Goal: Task Accomplishment & Management: Manage account settings

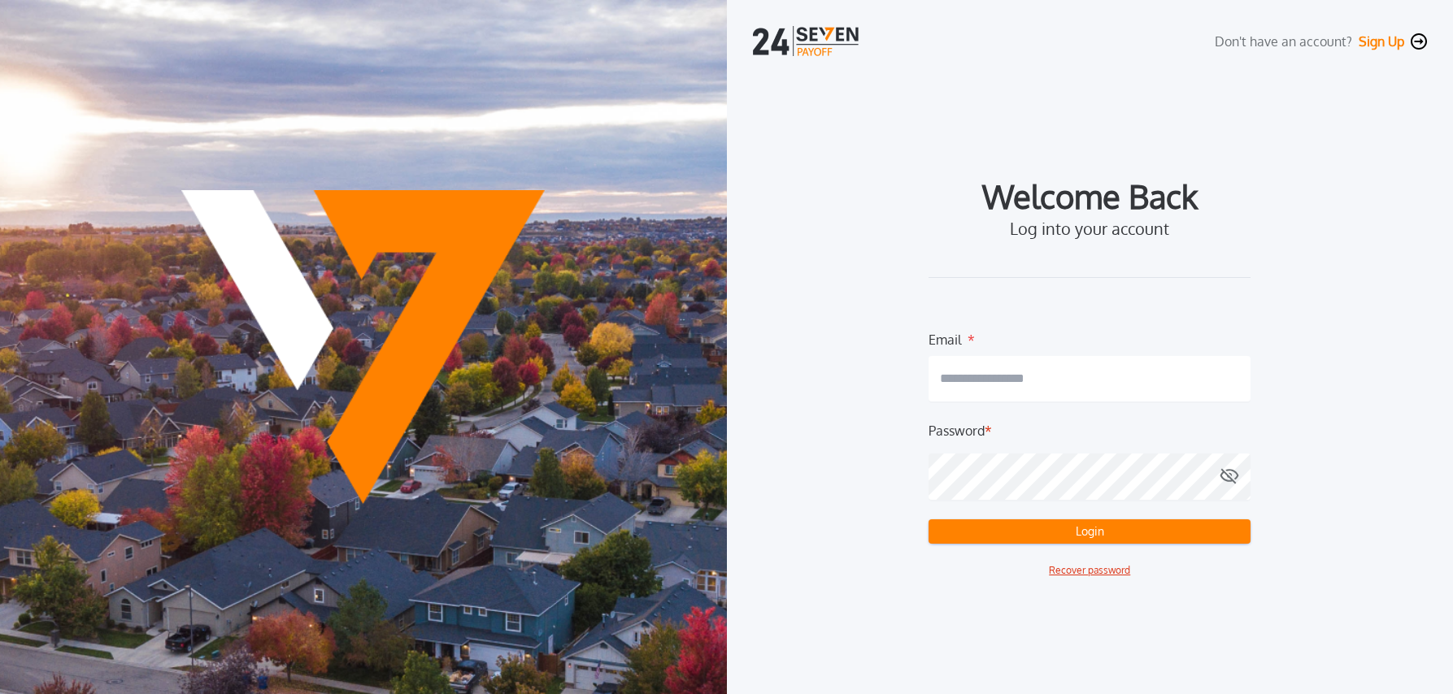
type input "**********"
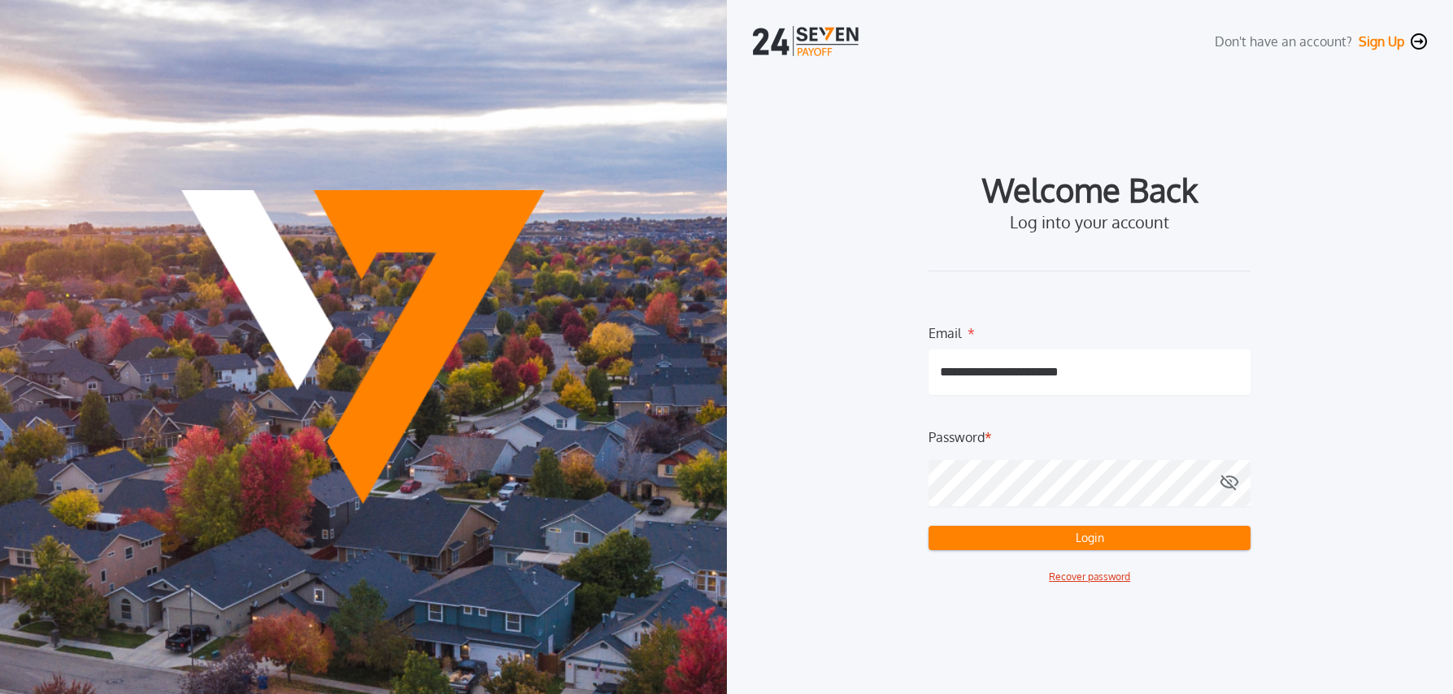
drag, startPoint x: 994, startPoint y: 537, endPoint x: 1140, endPoint y: 550, distance: 147.0
click at [994, 537] on button "Login" at bounding box center [1090, 538] width 322 height 24
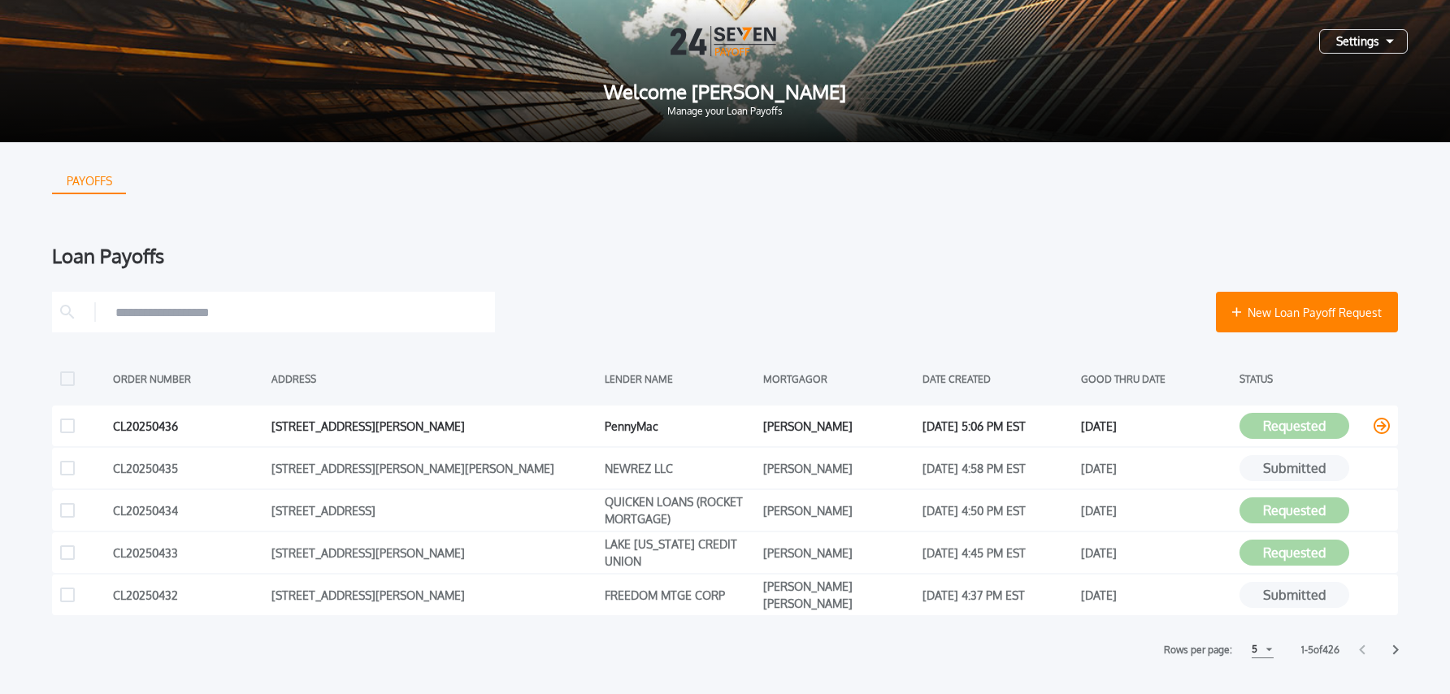
click at [1381, 426] on icon at bounding box center [1382, 426] width 16 height 16
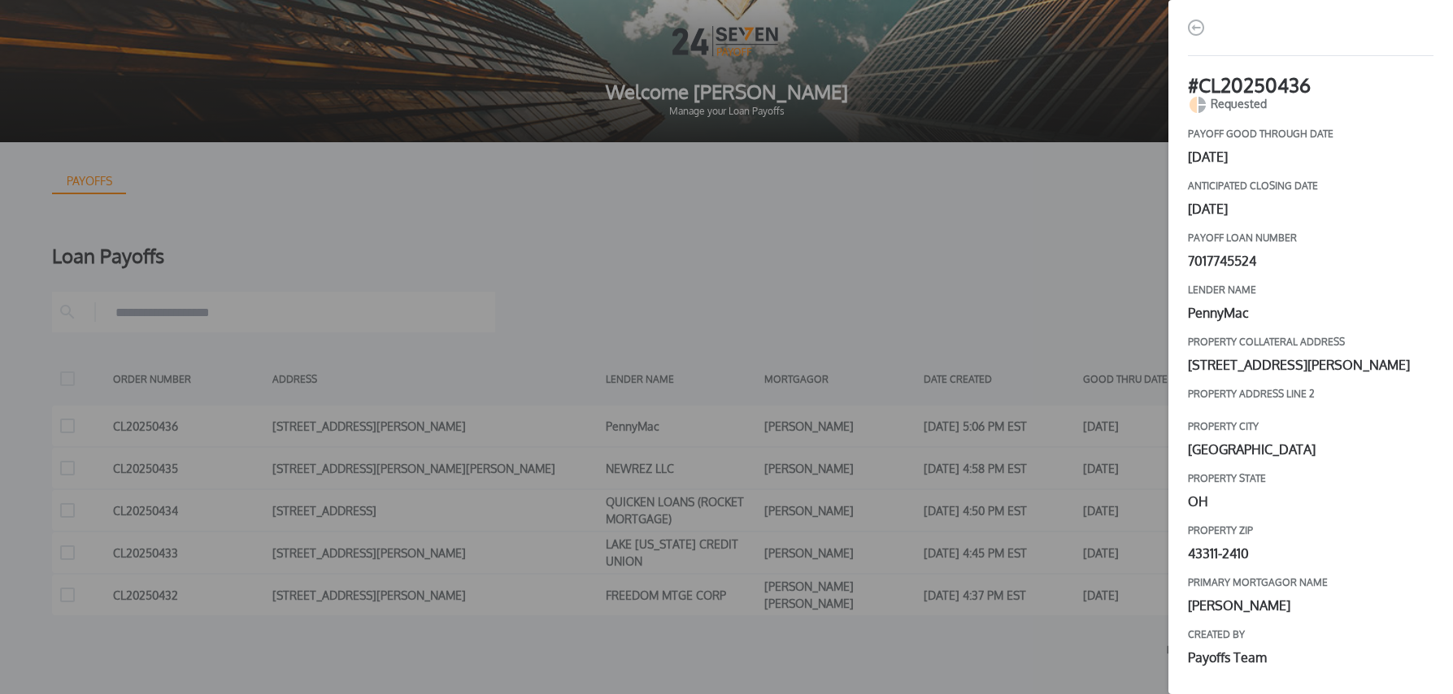
click at [1197, 28] on img "button" at bounding box center [1196, 28] width 16 height 16
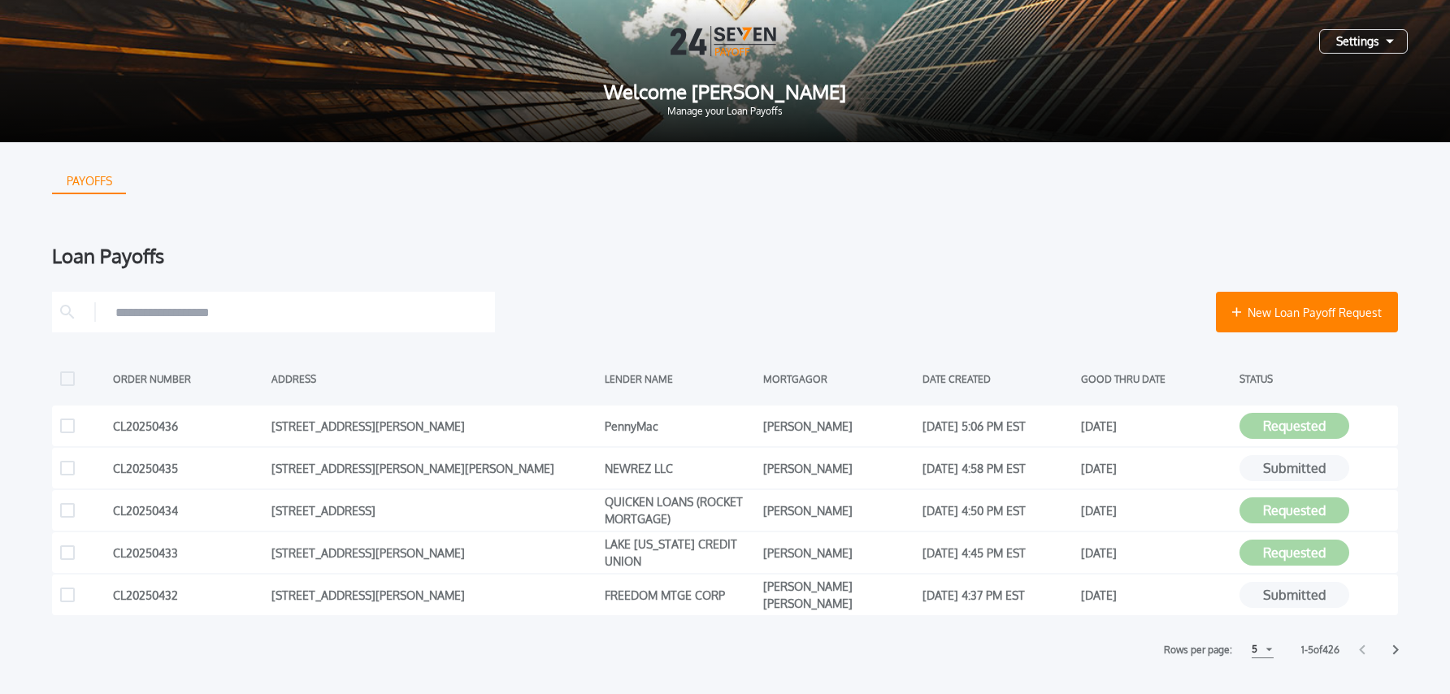
click at [1350, 45] on div "Settings" at bounding box center [1364, 41] width 89 height 24
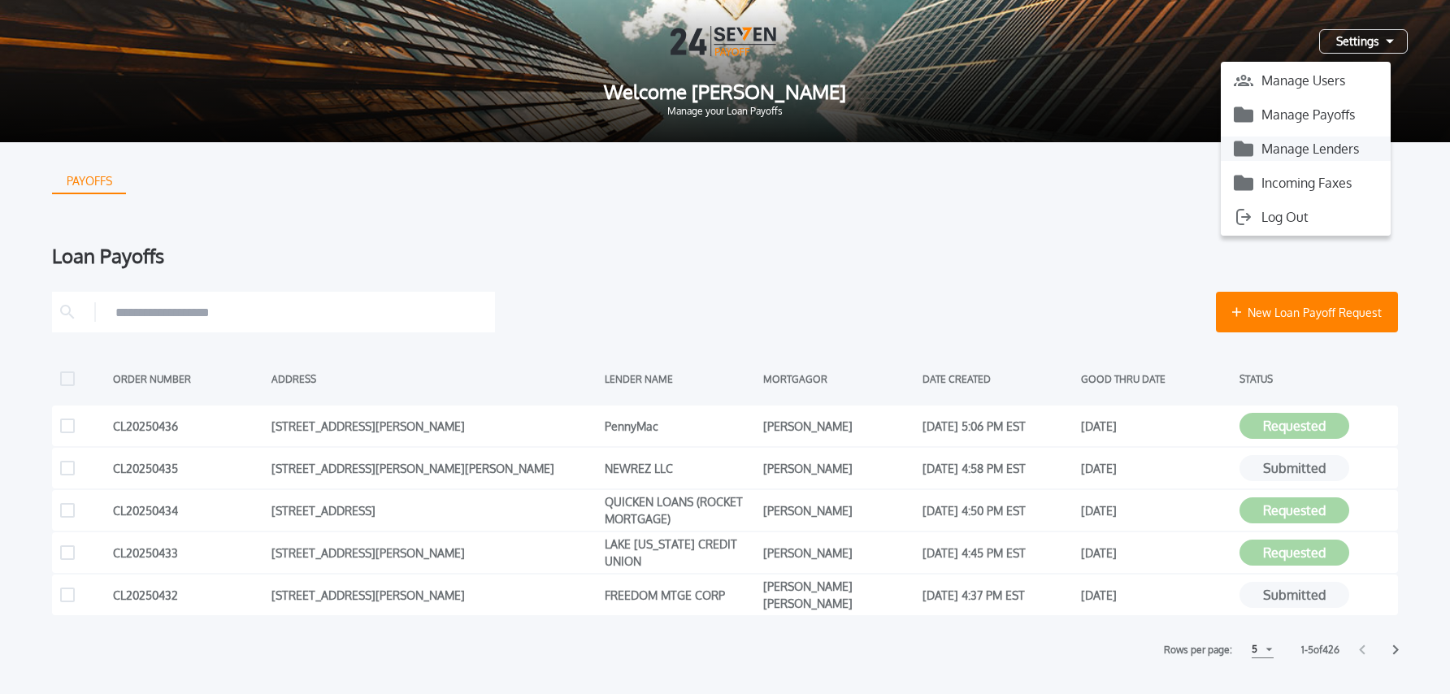
click at [1314, 153] on button "Manage Lenders" at bounding box center [1306, 149] width 170 height 24
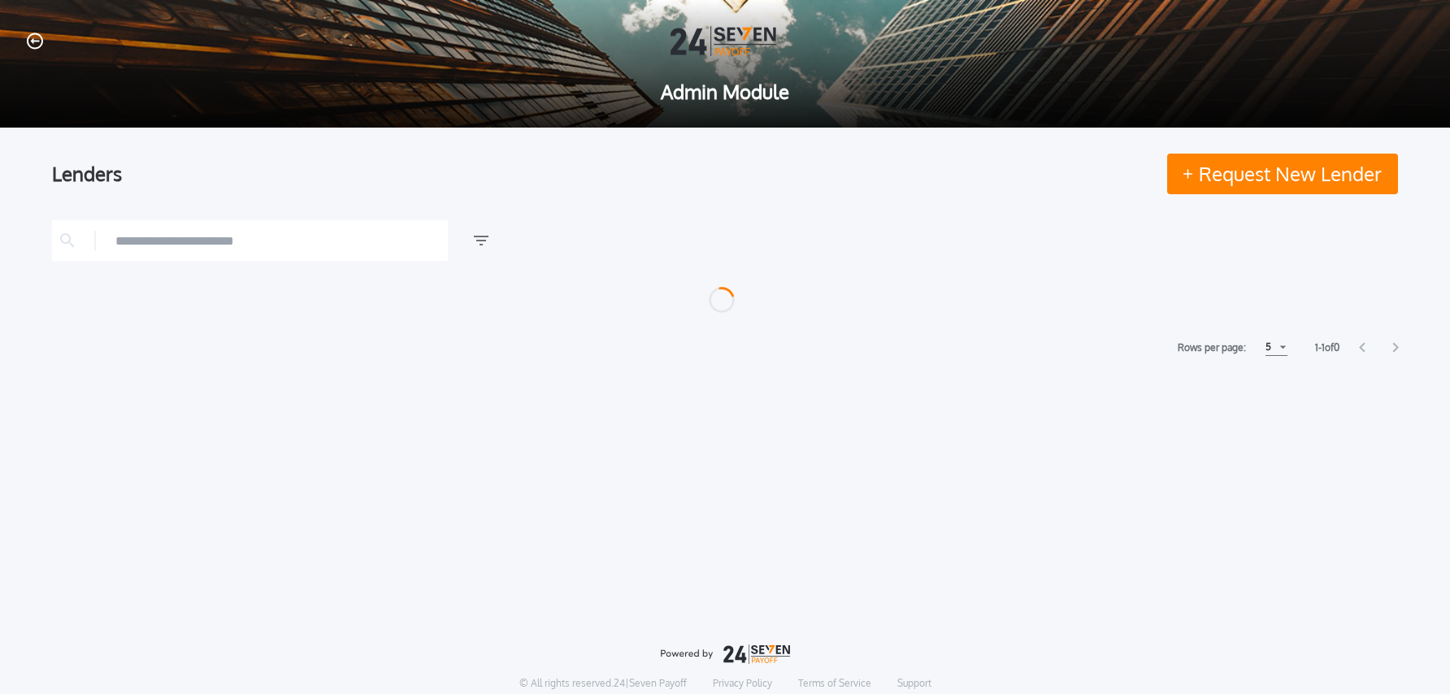
click at [40, 43] on icon "button" at bounding box center [35, 41] width 16 height 17
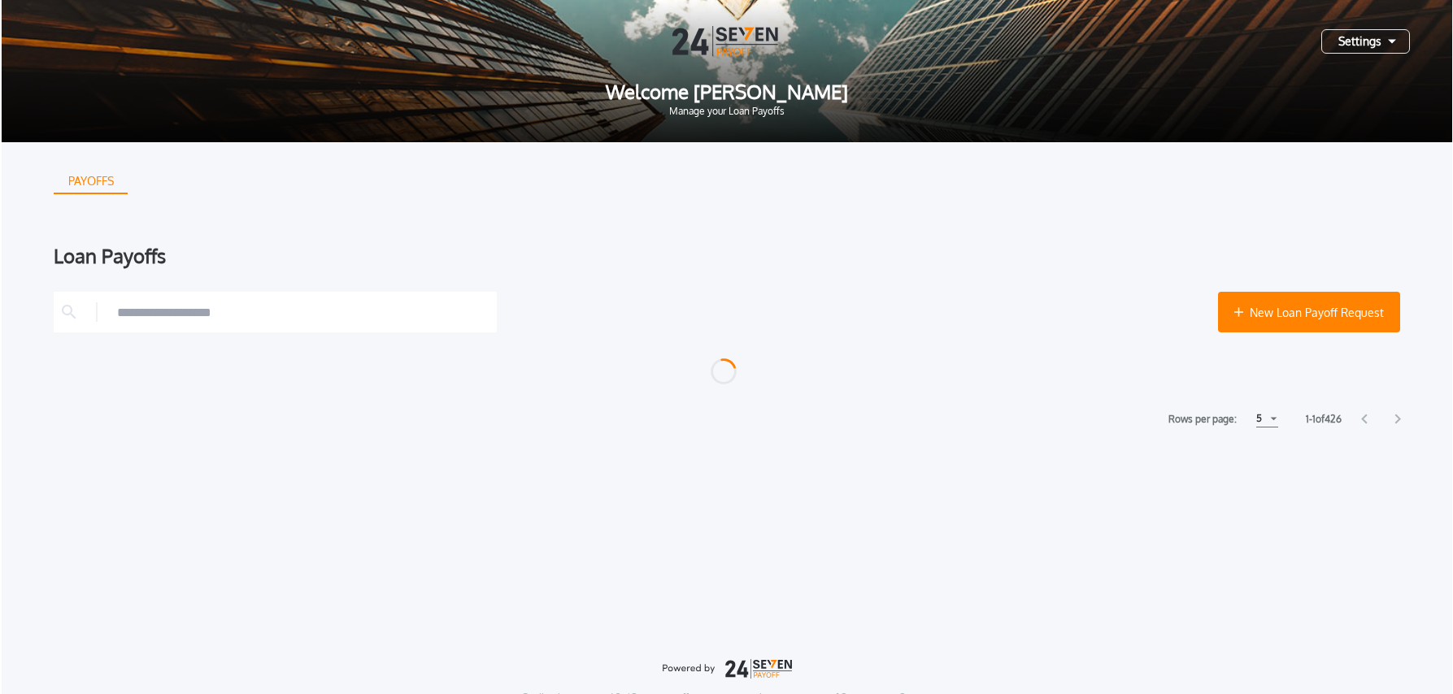
scroll to position [1, 0]
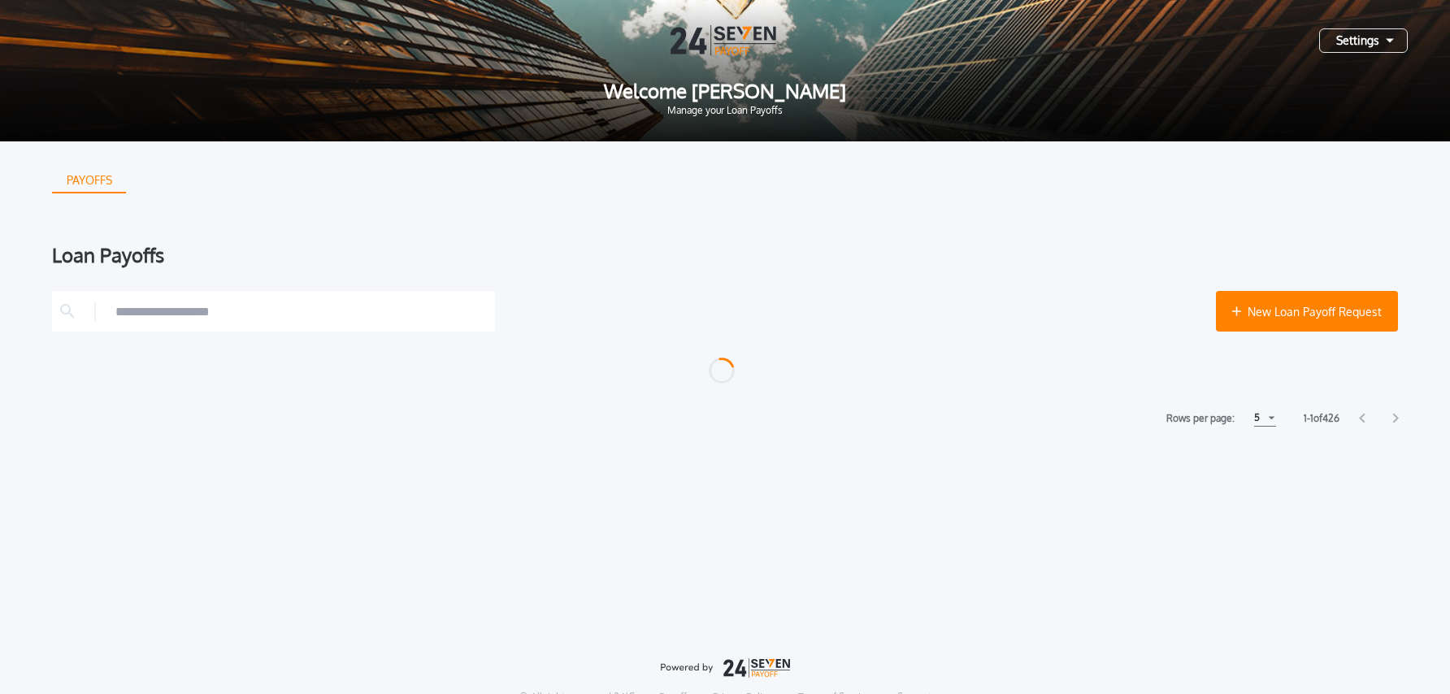
click at [1372, 45] on div "Settings" at bounding box center [1364, 40] width 89 height 24
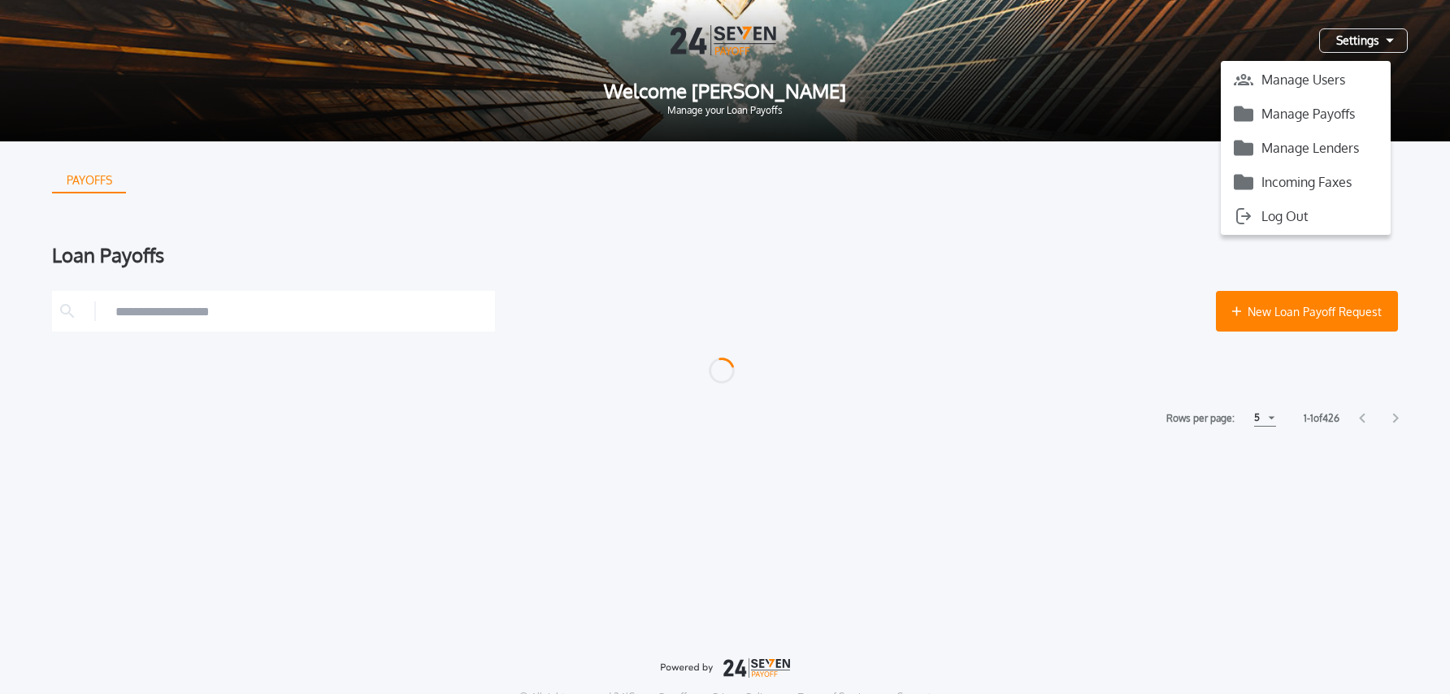
click at [1358, 109] on button "Manage Payoffs" at bounding box center [1306, 114] width 170 height 24
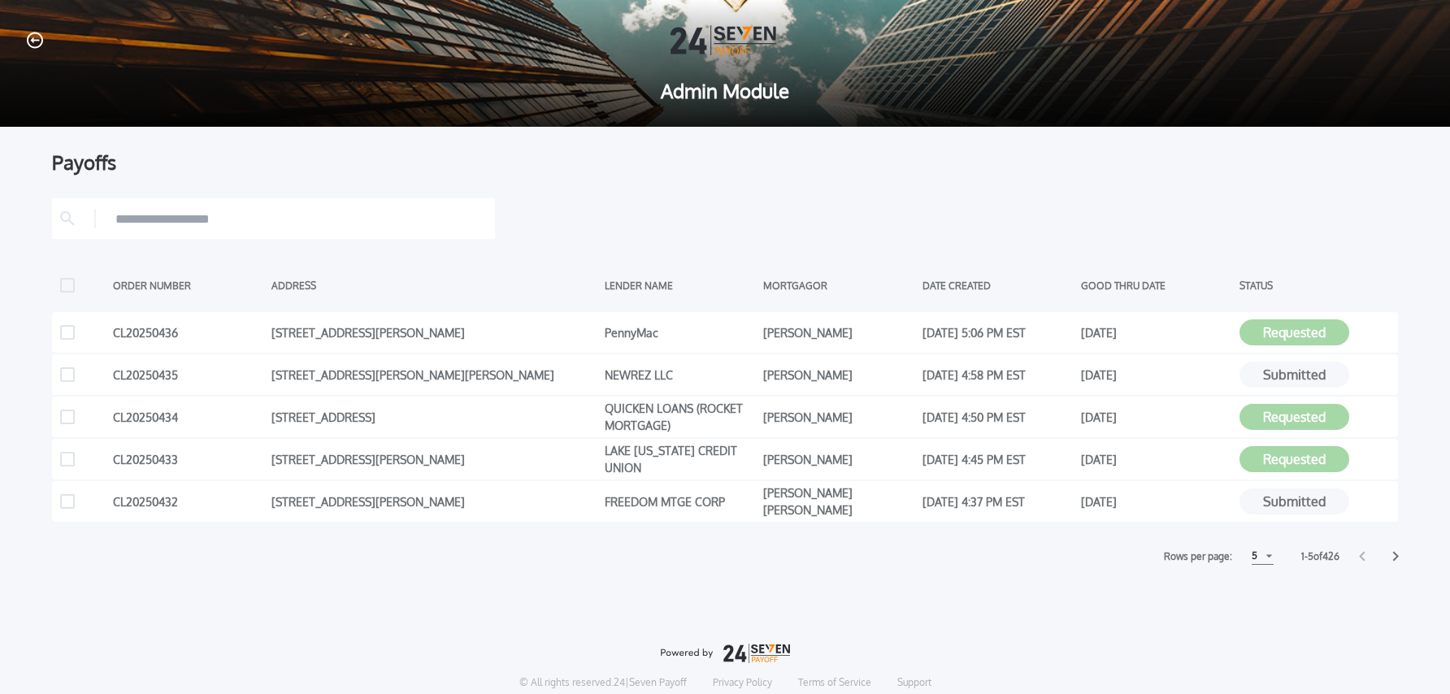
click at [820, 217] on div at bounding box center [725, 218] width 1346 height 41
click at [1386, 333] on icon at bounding box center [1382, 332] width 16 height 16
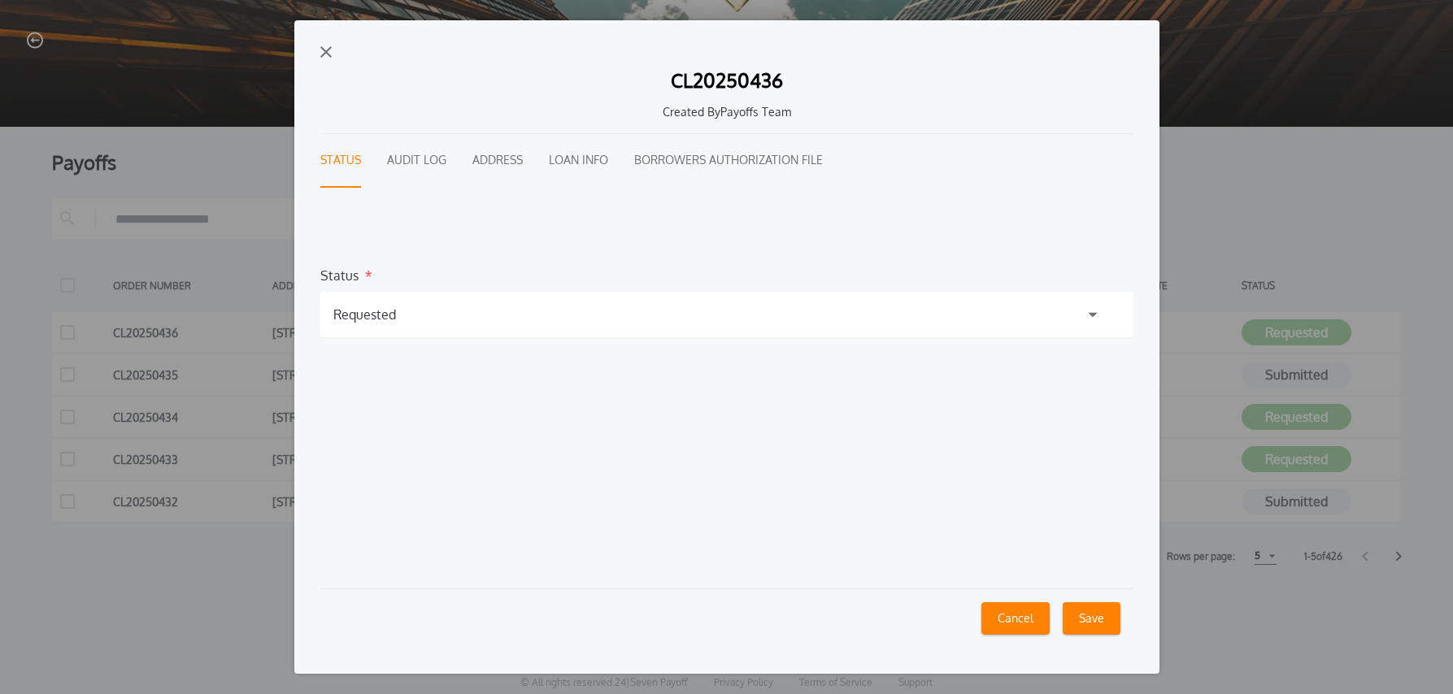
click at [475, 328] on div "Requested" at bounding box center [726, 315] width 813 height 46
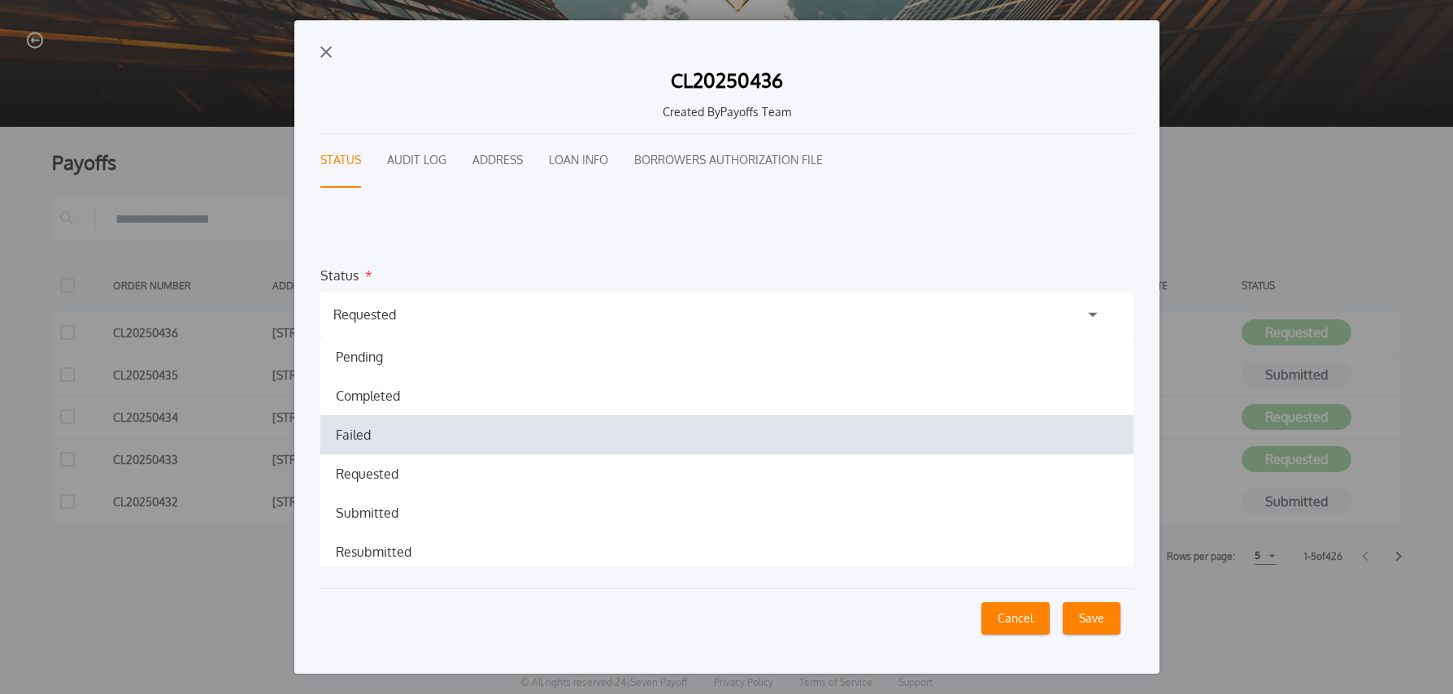
scroll to position [83, 0]
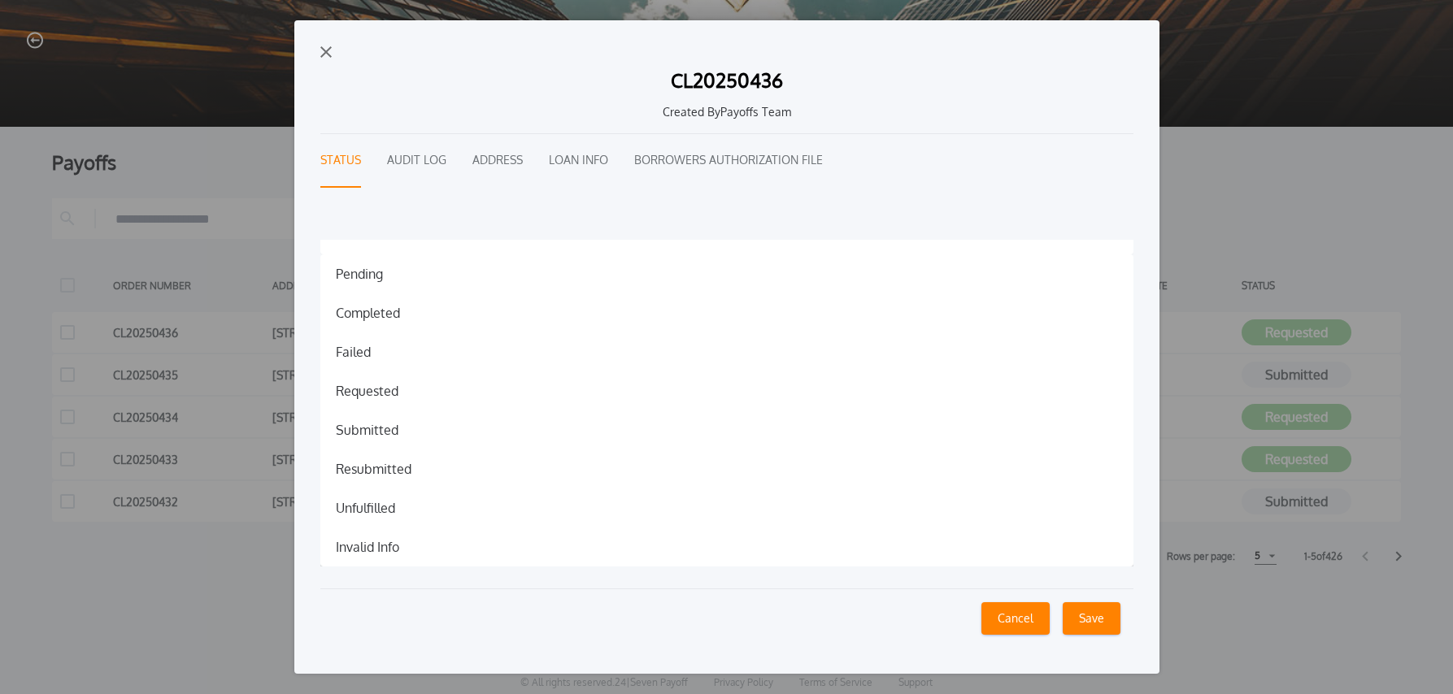
drag, startPoint x: 364, startPoint y: 550, endPoint x: 374, endPoint y: 550, distance: 9.8
click at [363, 550] on h1 "Invalid Info" at bounding box center [367, 547] width 89 height 20
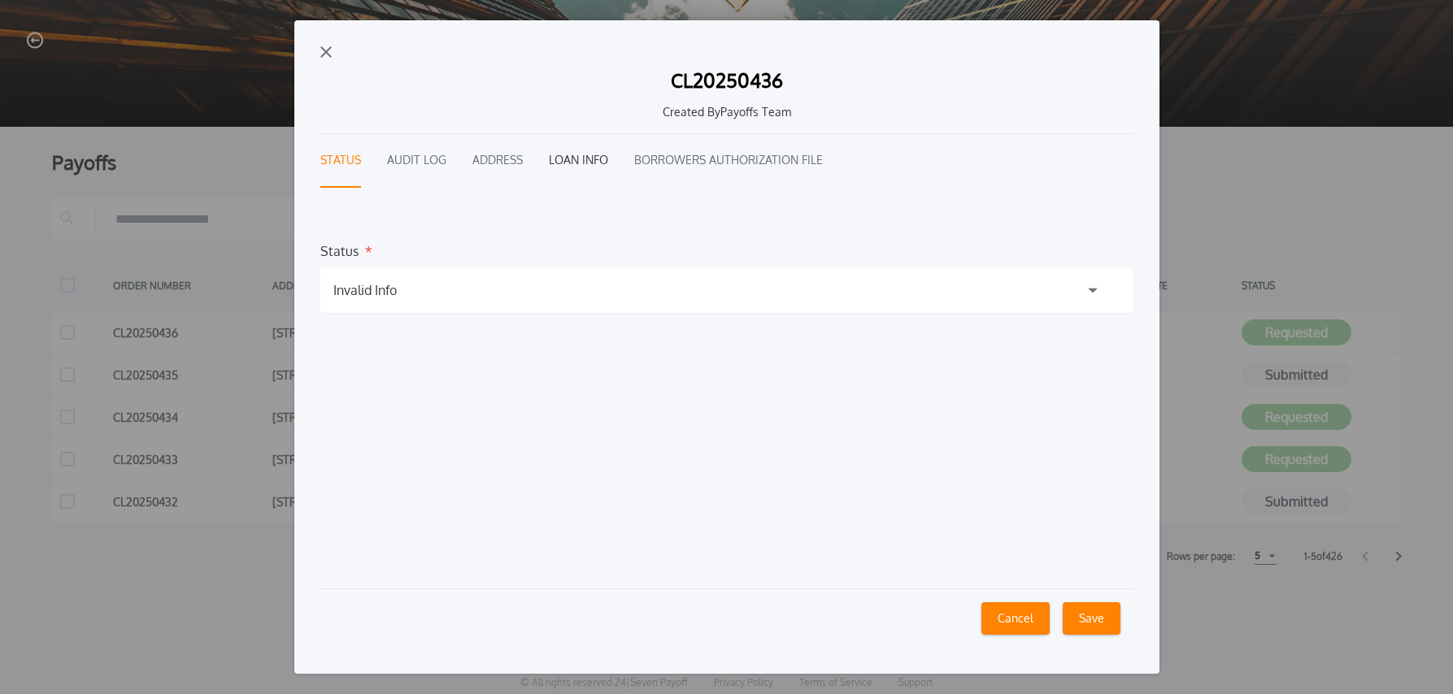
click at [565, 163] on button "Loan Info" at bounding box center [578, 161] width 59 height 54
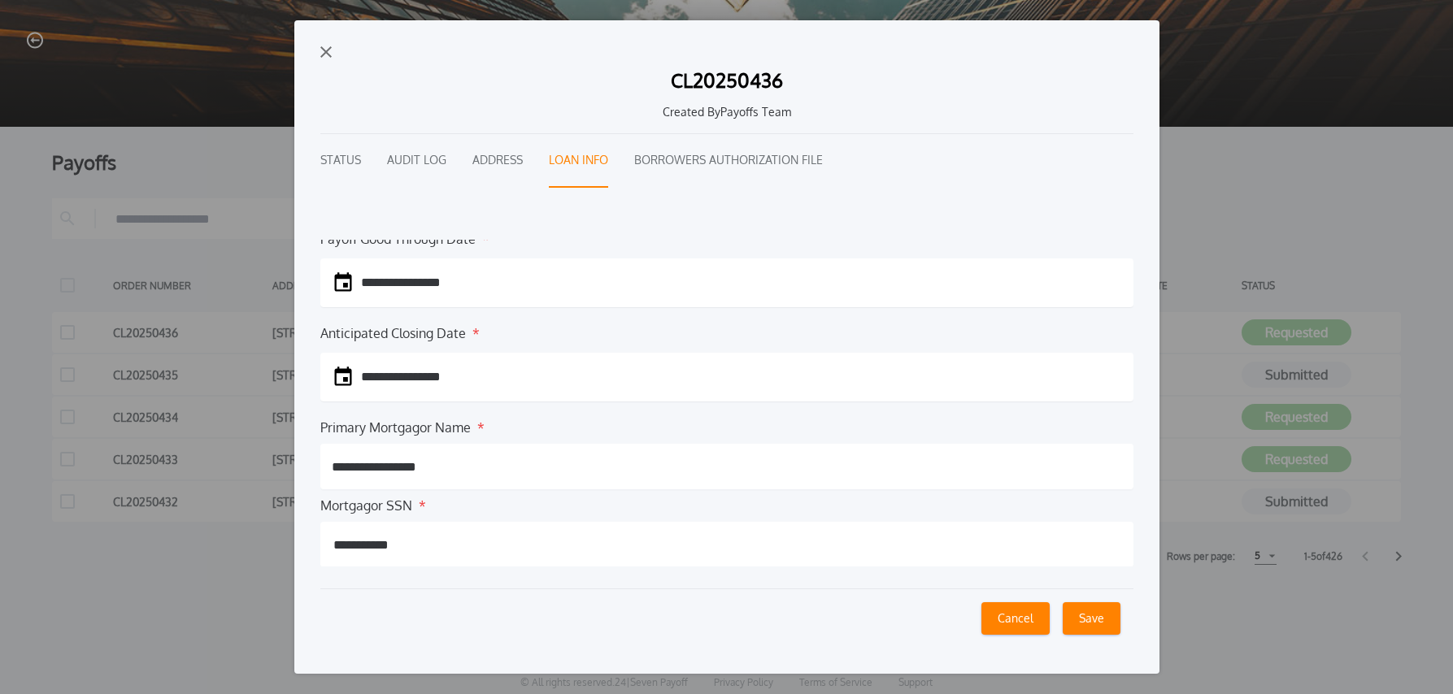
scroll to position [167, 0]
click at [511, 158] on button "Address" at bounding box center [497, 161] width 50 height 54
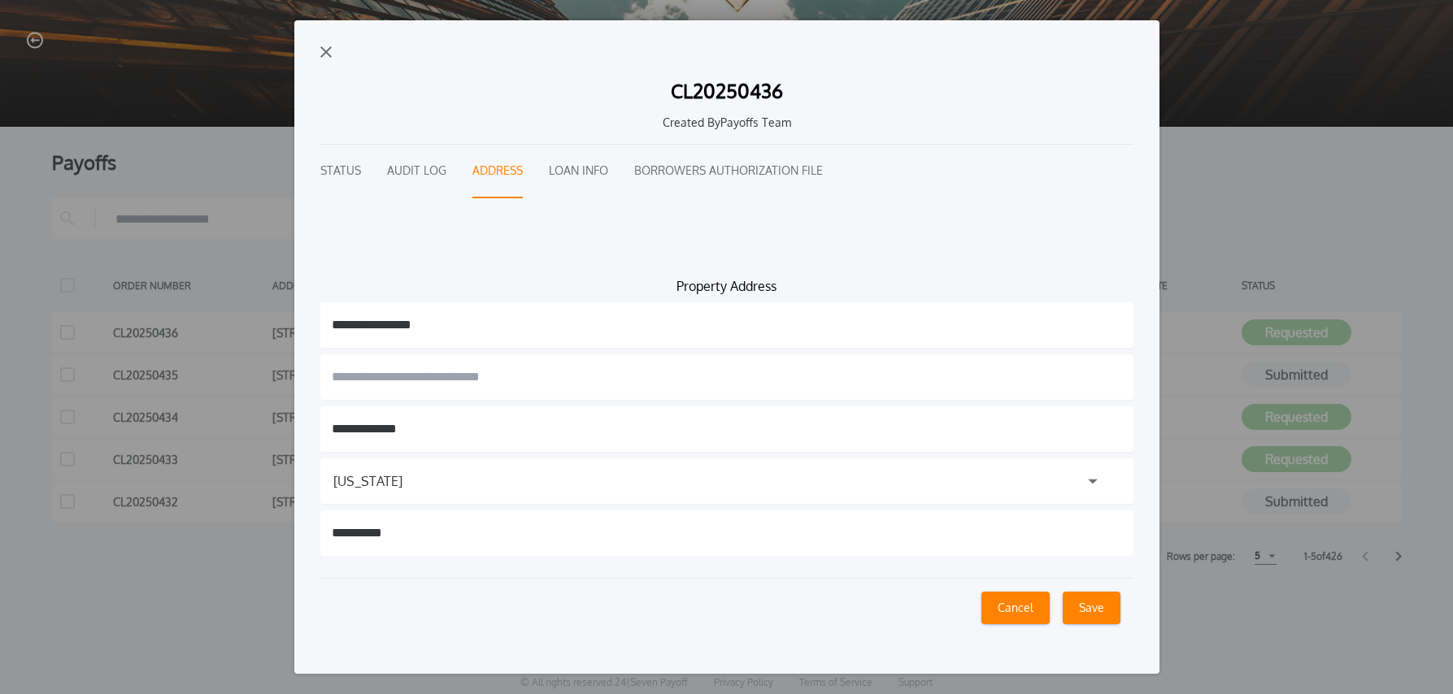
scroll to position [0, 0]
click at [347, 175] on button "Status" at bounding box center [340, 172] width 41 height 54
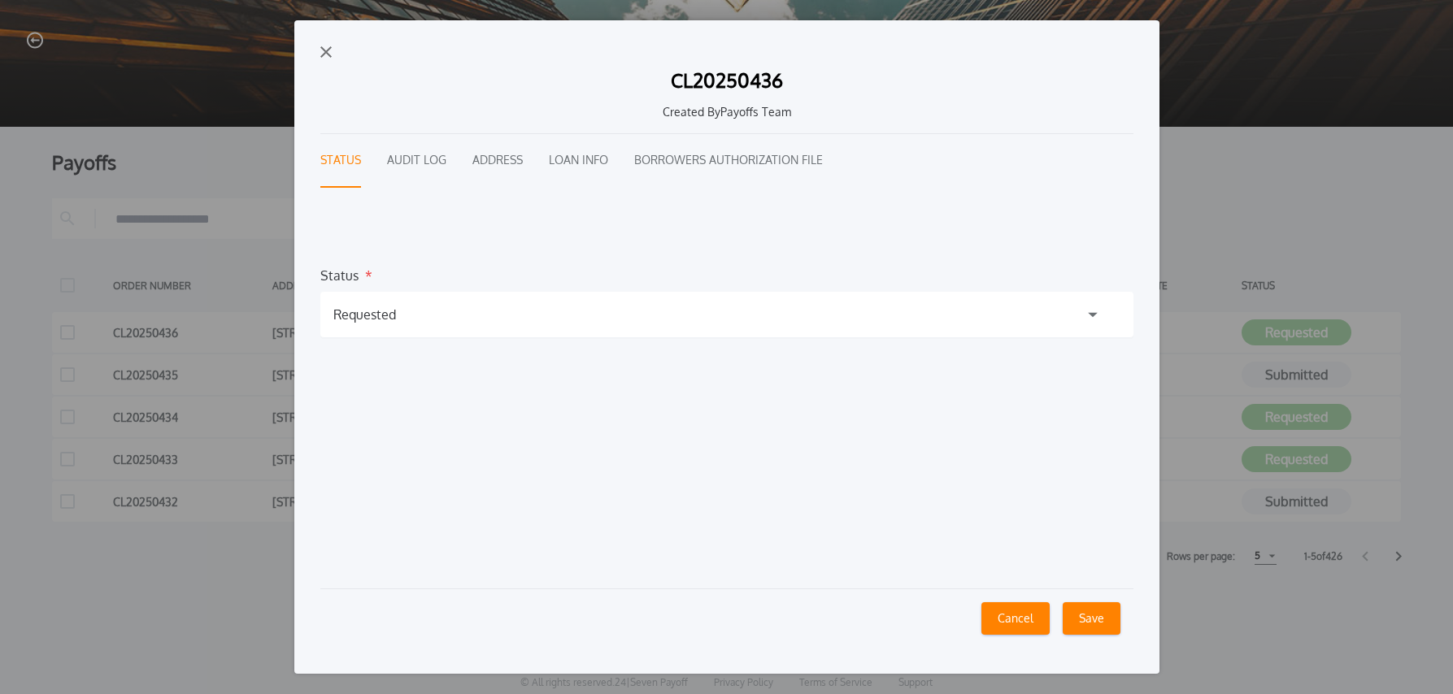
click at [411, 315] on div "Requested" at bounding box center [726, 315] width 813 height 46
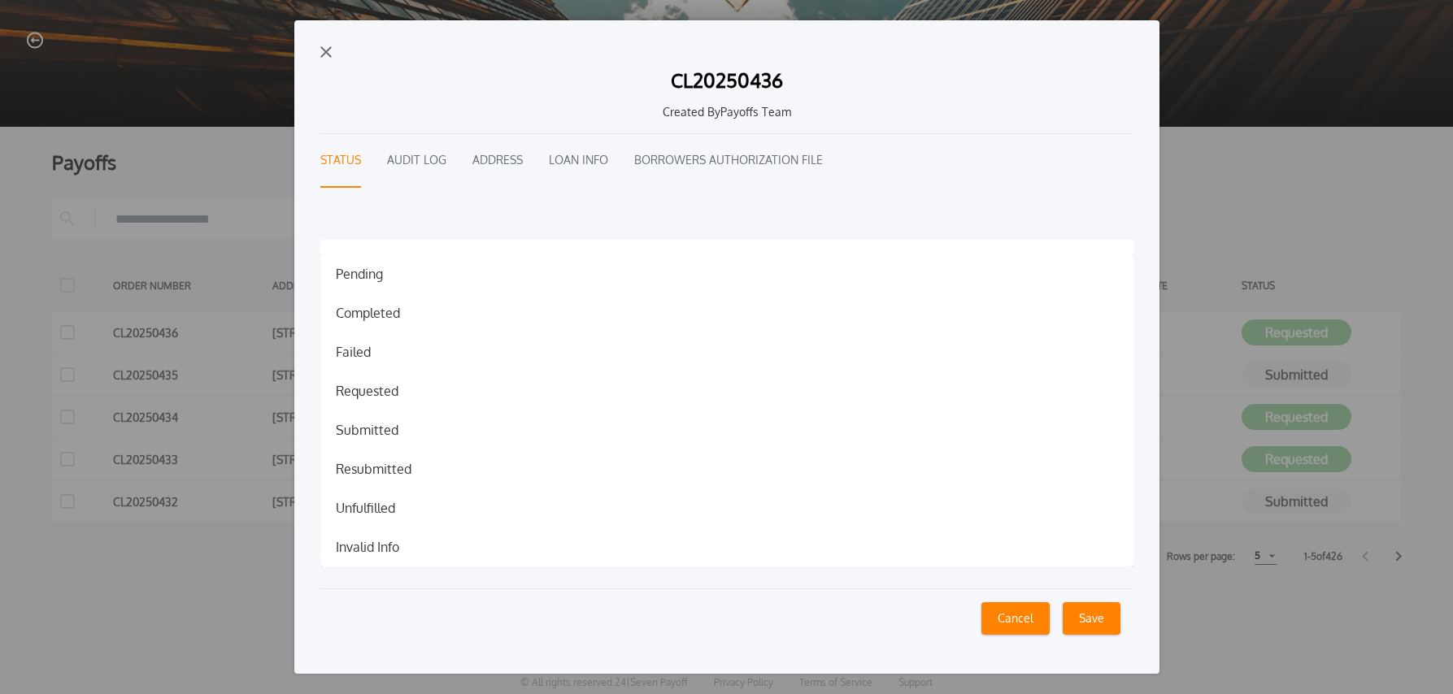
click at [403, 542] on h1 "Invalid Info" at bounding box center [367, 547] width 89 height 20
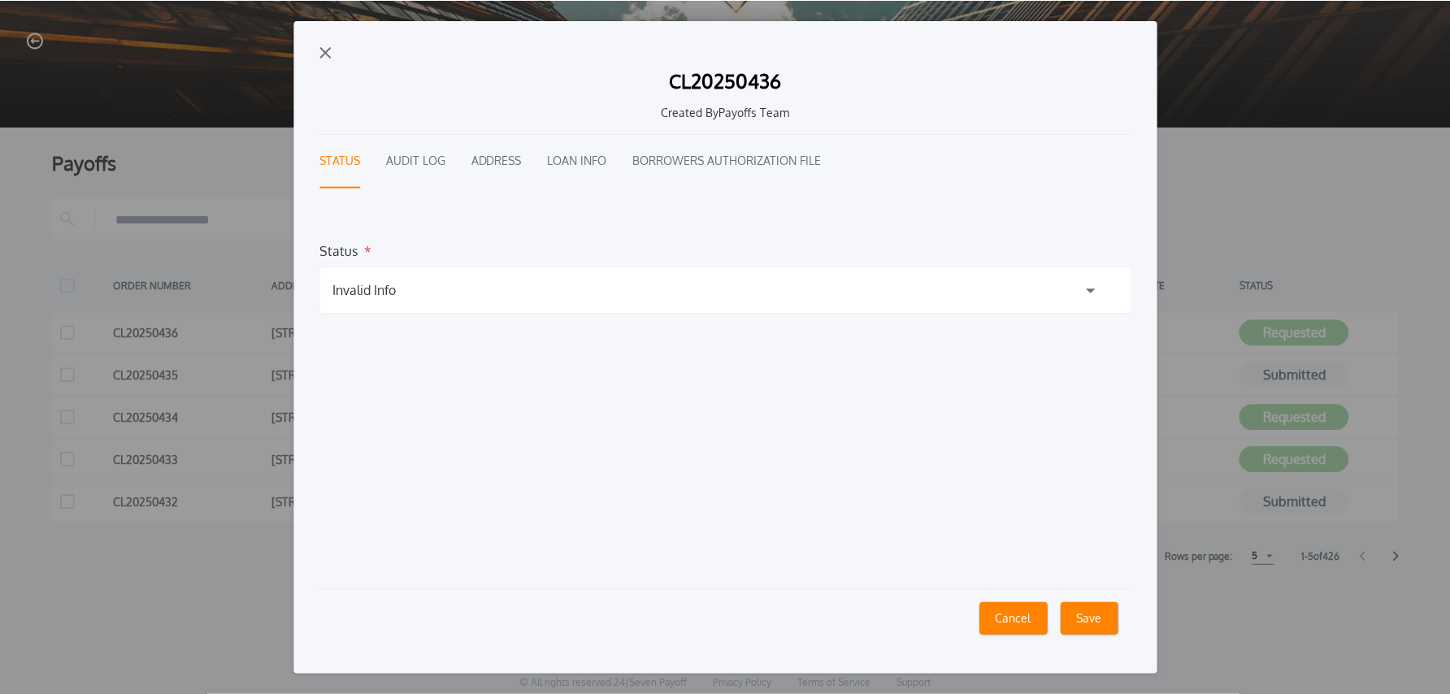
scroll to position [24, 0]
click at [1102, 619] on button "Save" at bounding box center [1092, 618] width 58 height 33
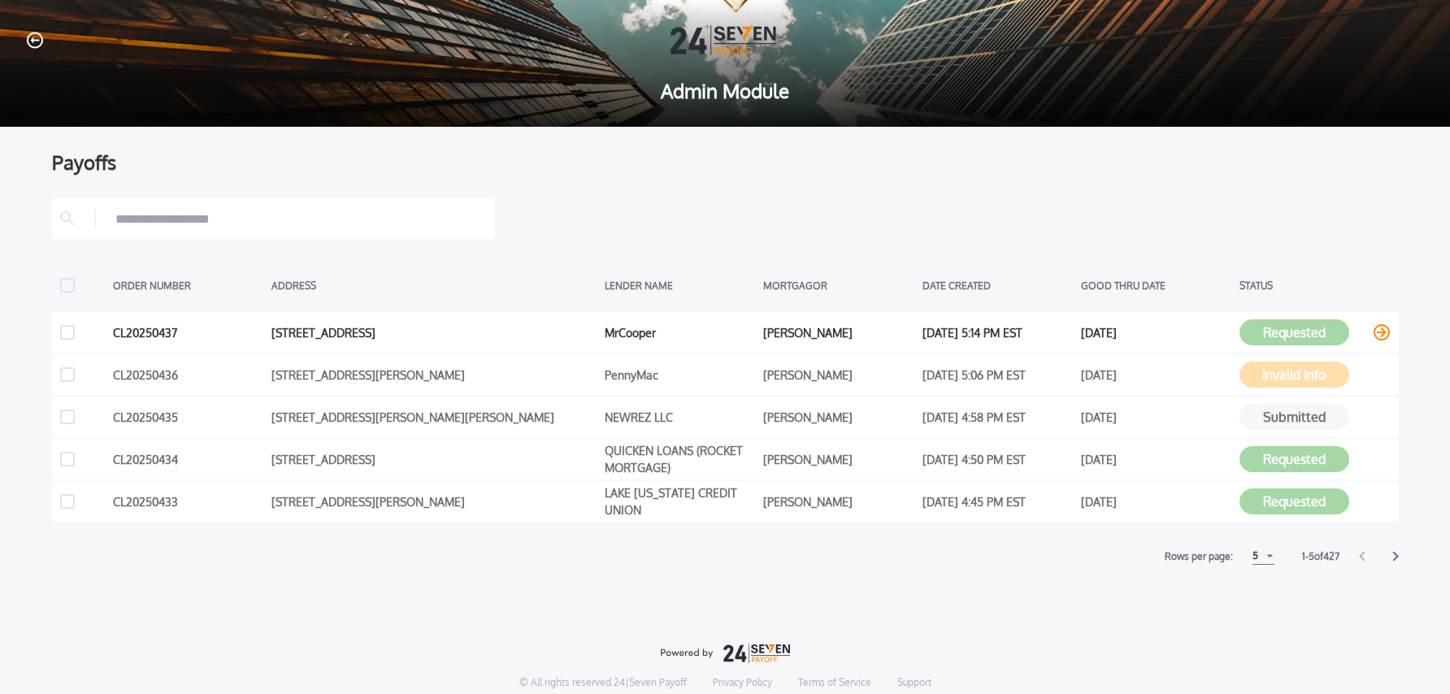
click at [1380, 331] on icon at bounding box center [1382, 332] width 16 height 16
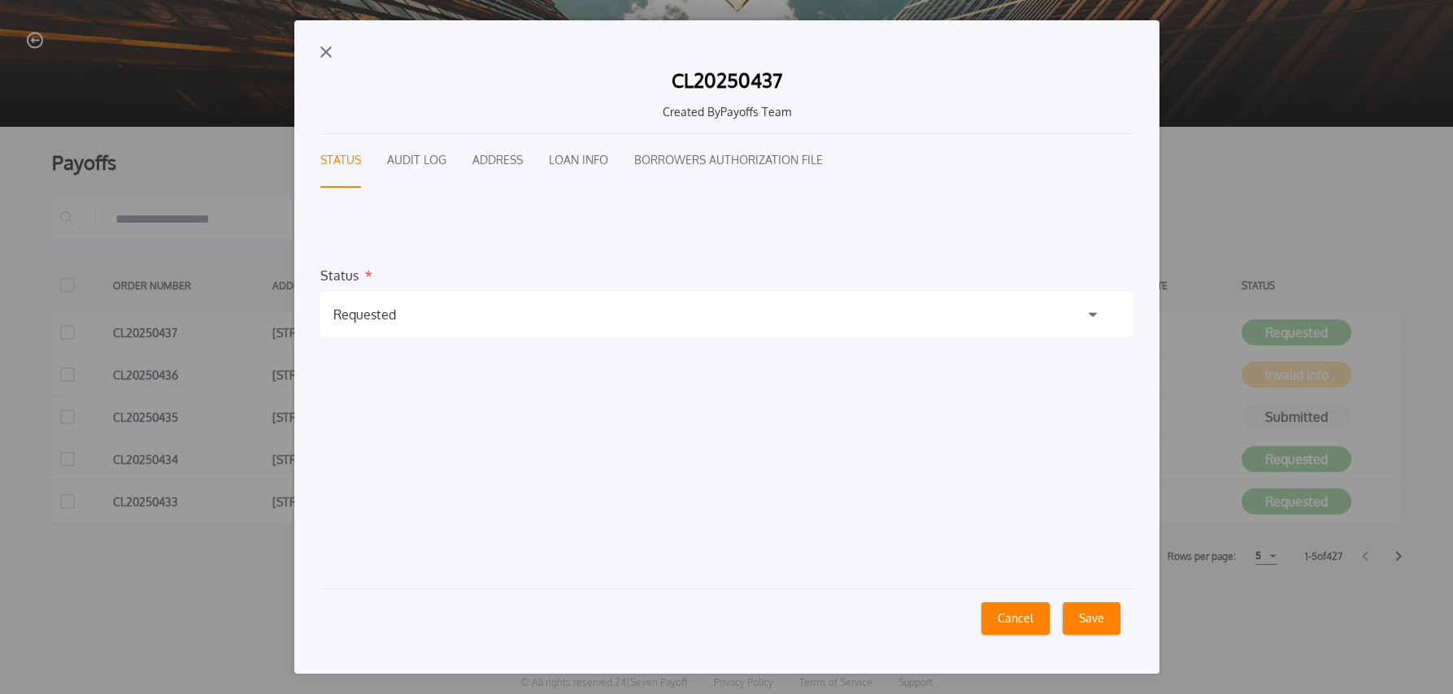
click at [393, 314] on div "Requested" at bounding box center [364, 315] width 63 height 20
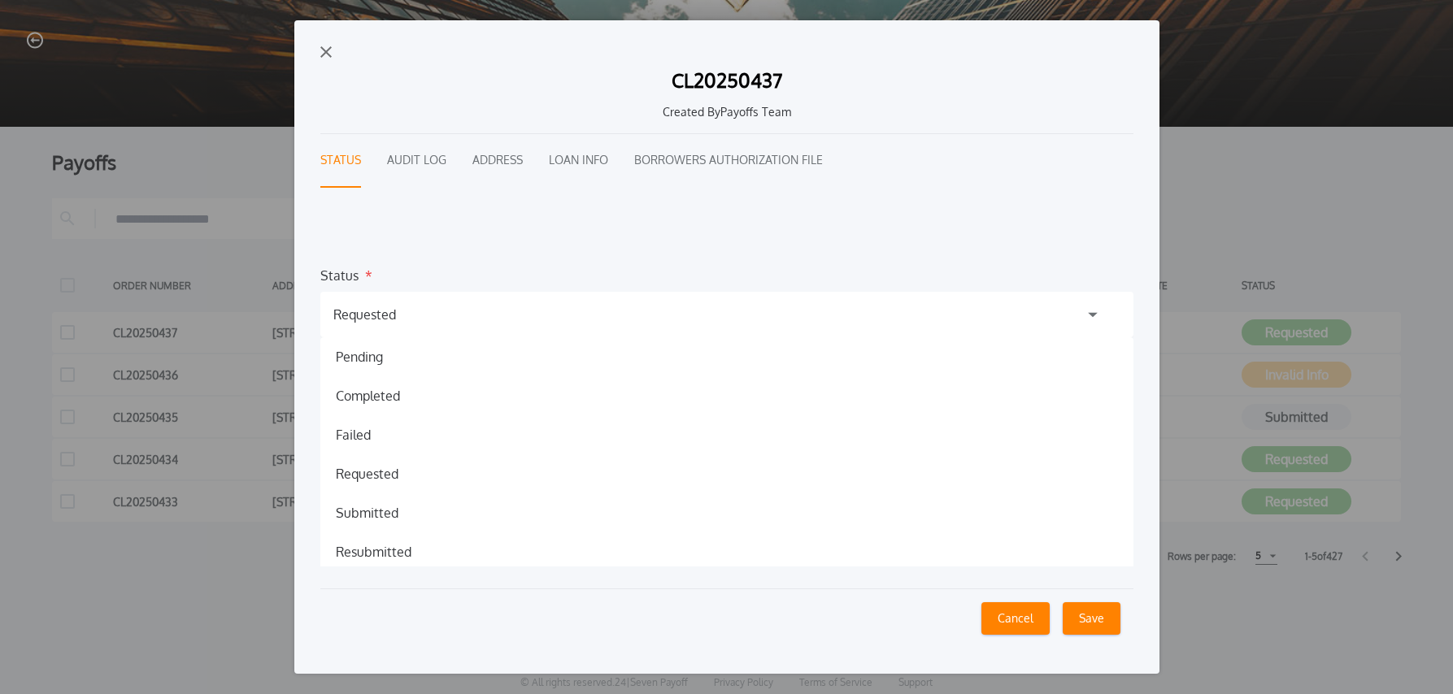
click at [373, 503] on h1 "Submitted" at bounding box center [367, 513] width 89 height 20
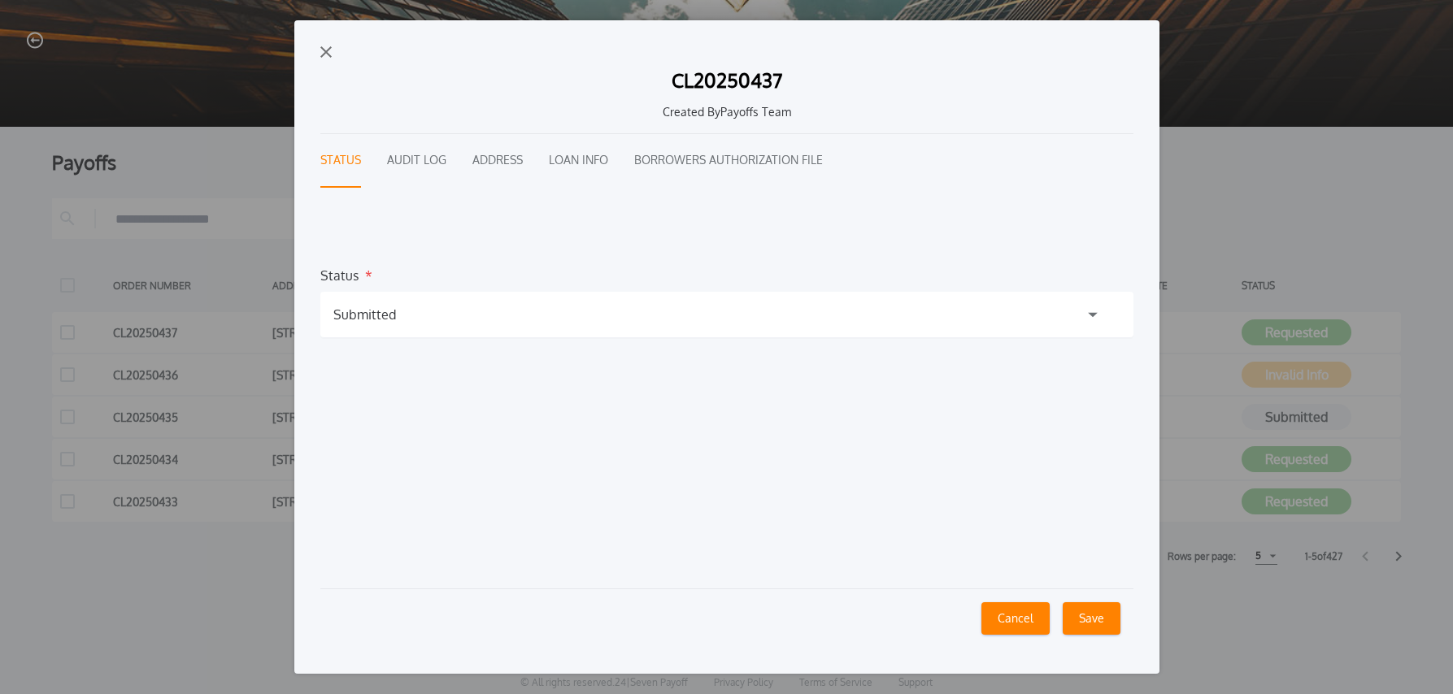
click at [1094, 620] on button "Save" at bounding box center [1092, 618] width 58 height 33
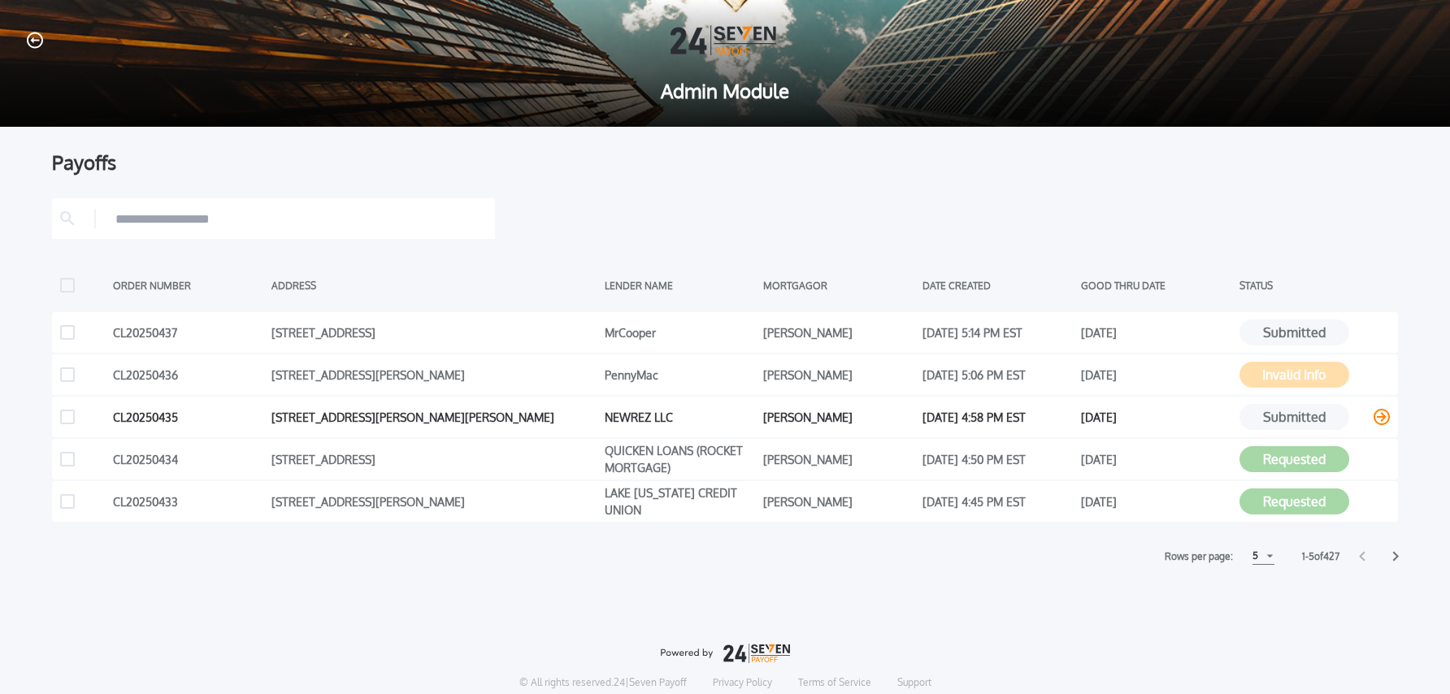
scroll to position [0, 0]
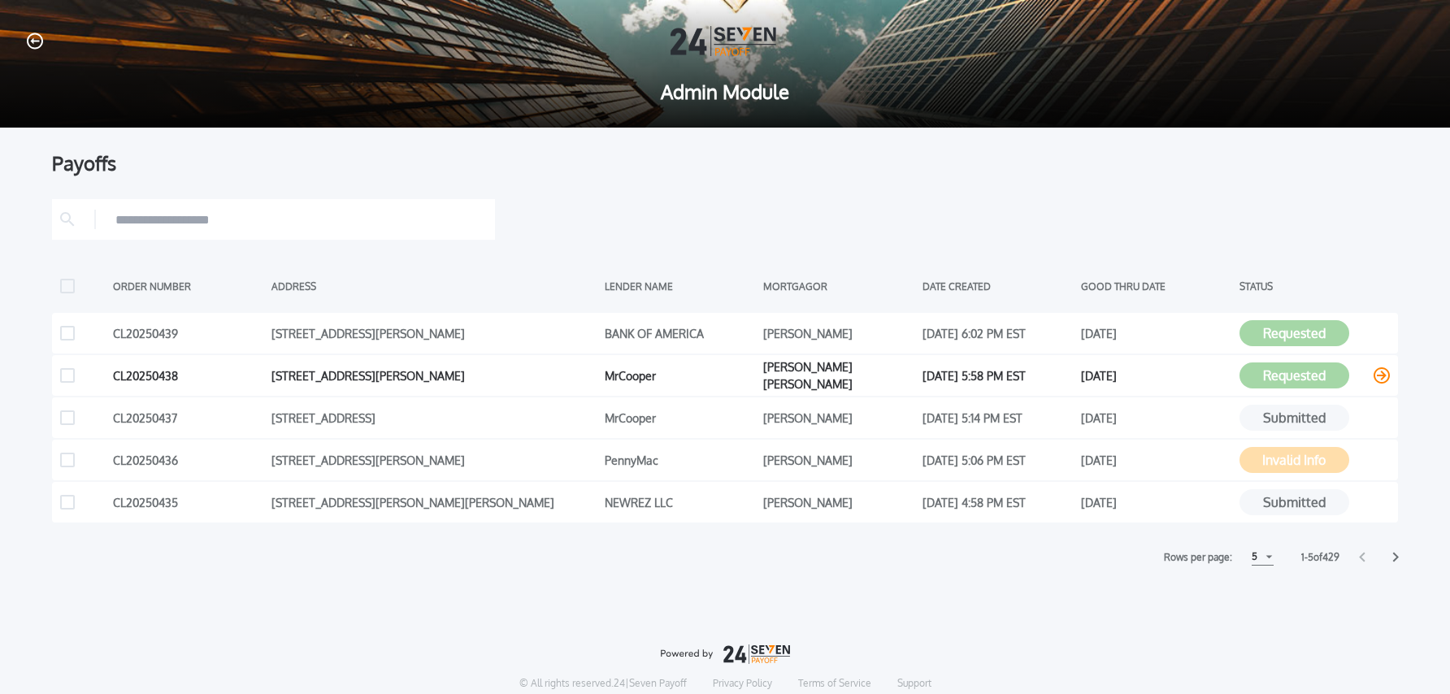
click at [1381, 377] on icon at bounding box center [1382, 376] width 16 height 16
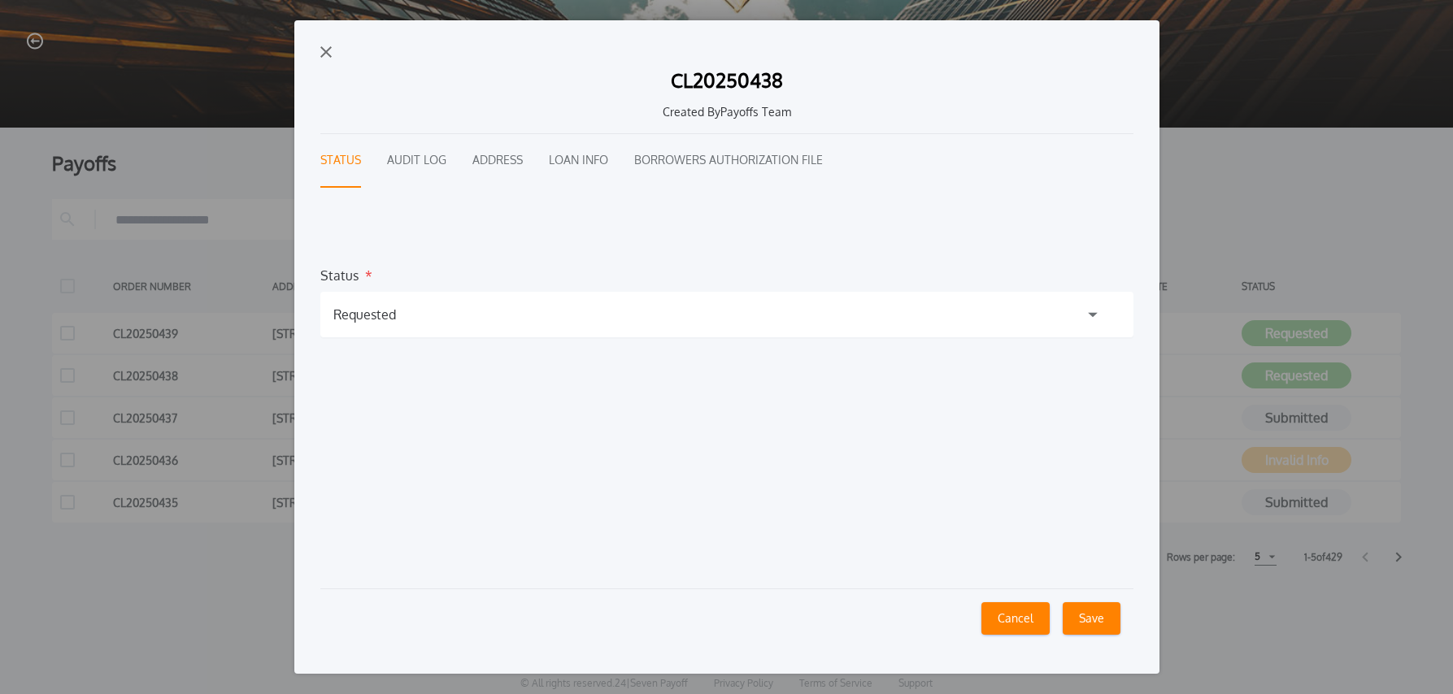
click at [372, 302] on div "Requested" at bounding box center [726, 315] width 813 height 46
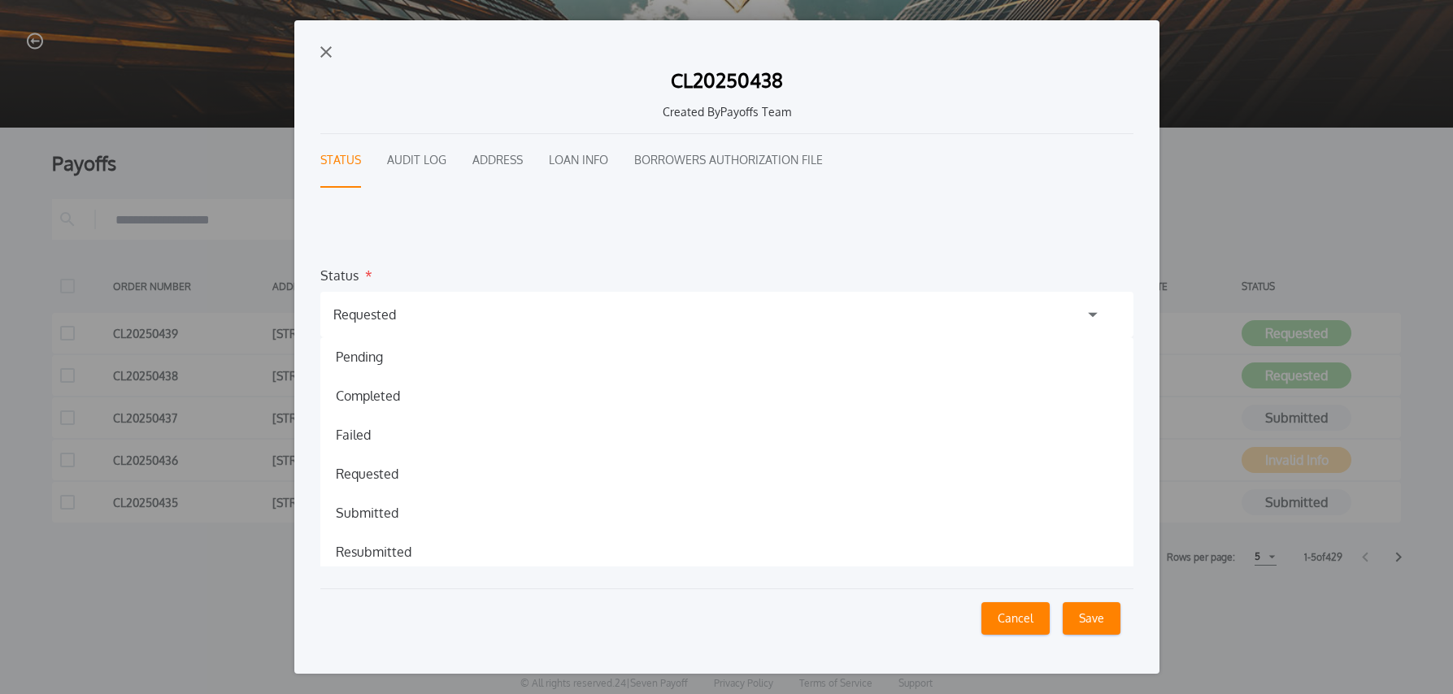
drag, startPoint x: 381, startPoint y: 515, endPoint x: 608, endPoint y: 524, distance: 227.8
click at [381, 515] on h1 "Submitted" at bounding box center [367, 513] width 89 height 20
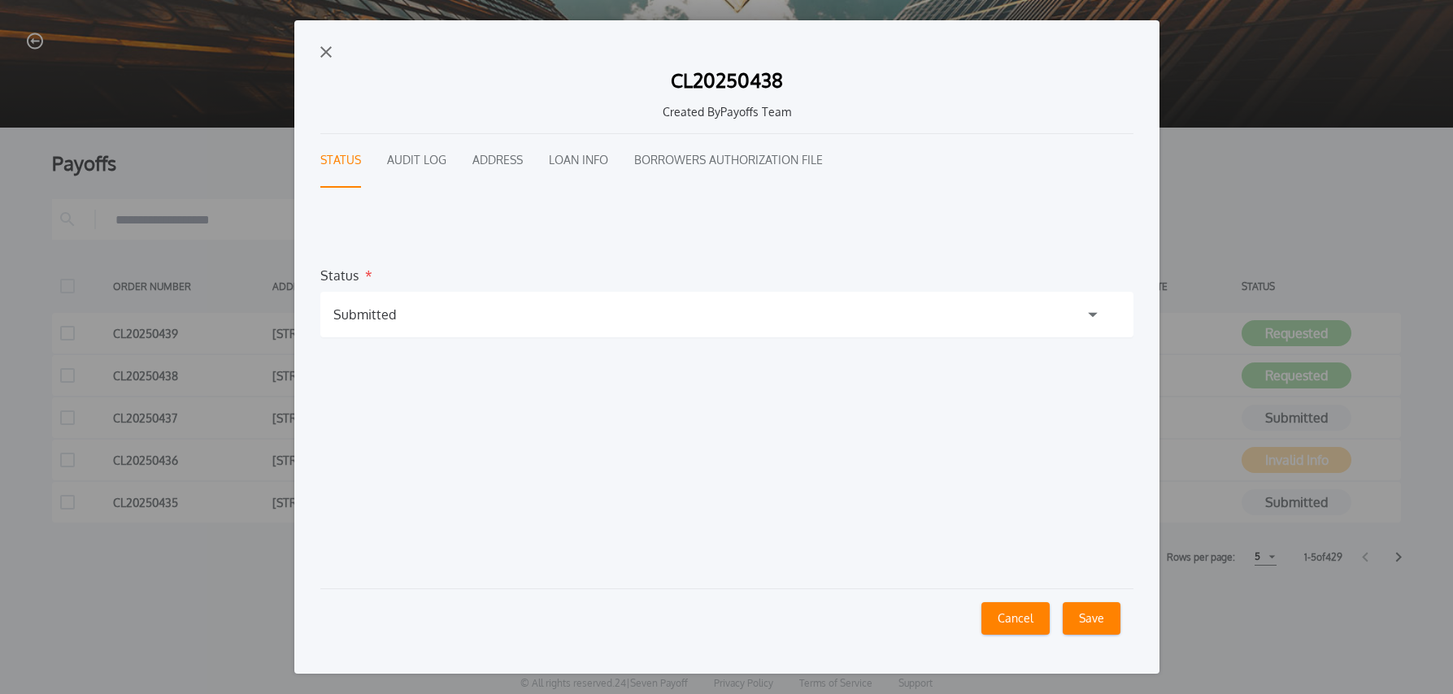
click at [1103, 629] on button "Save" at bounding box center [1092, 618] width 58 height 33
